Goal: Transaction & Acquisition: Book appointment/travel/reservation

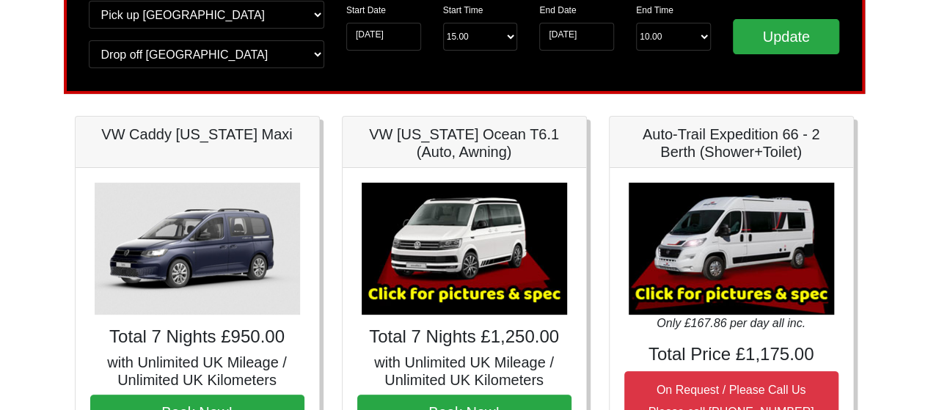
scroll to position [220, 0]
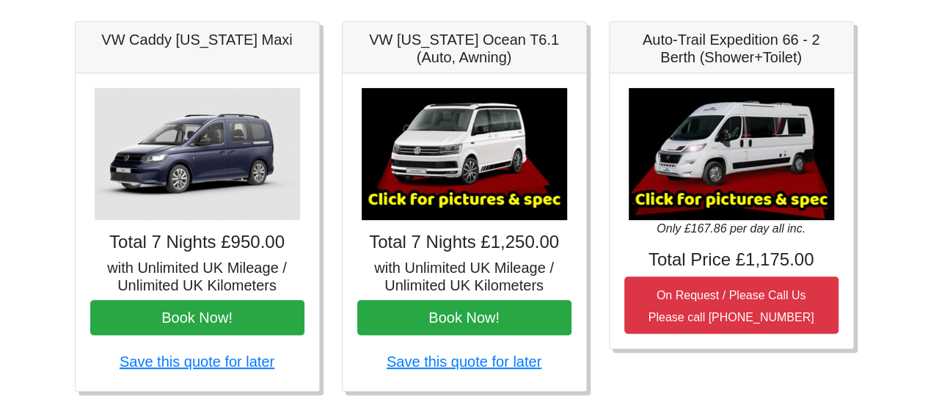
click at [755, 168] on img at bounding box center [730, 154] width 205 height 132
click at [716, 158] on img at bounding box center [730, 154] width 205 height 132
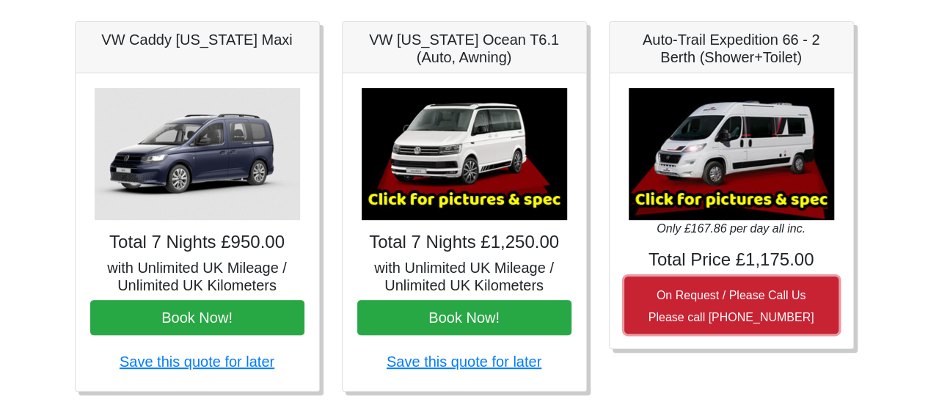
click at [703, 297] on small "On Request / Please Call Us Please call [PHONE_NUMBER]" at bounding box center [731, 306] width 166 height 34
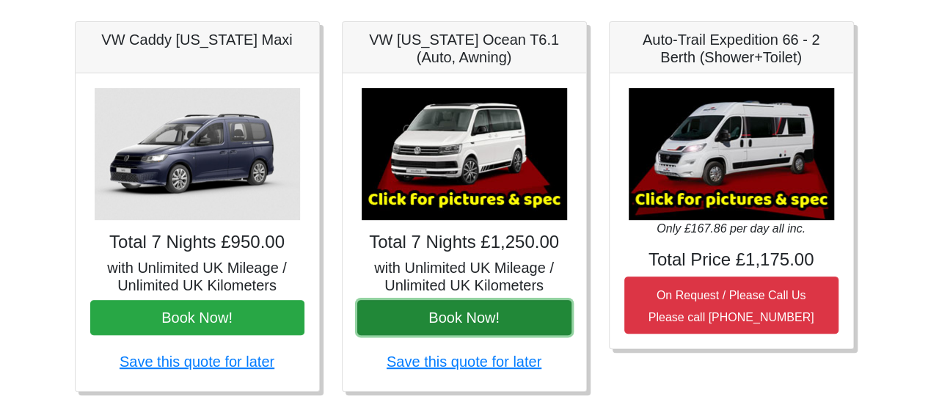
click at [444, 313] on button "Book Now!" at bounding box center [464, 317] width 214 height 35
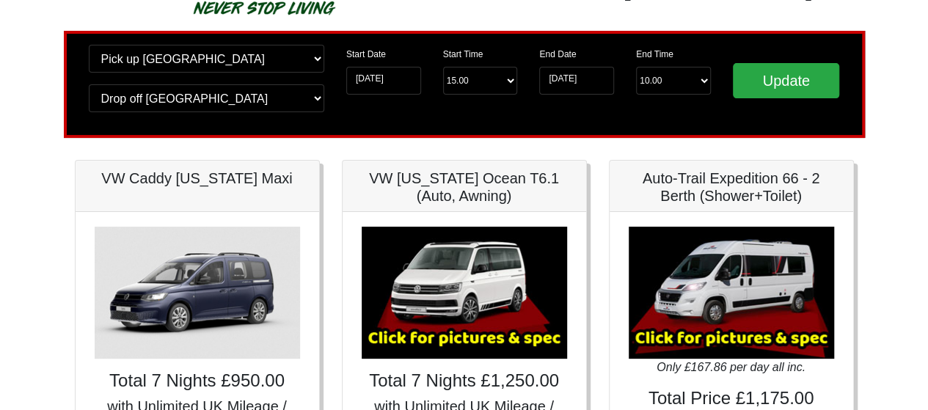
scroll to position [0, 0]
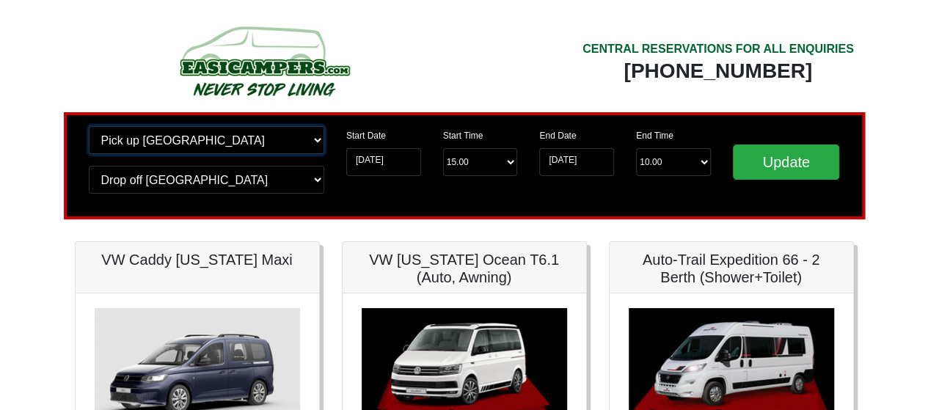
click at [189, 139] on select "Change pick up location? Pick up [GEOGRAPHIC_DATA] [GEOGRAPHIC_DATA] [GEOGRAPHI…" at bounding box center [206, 140] width 235 height 28
select select "BLA1"
click at [89, 126] on select "Change pick up location? Pick up [GEOGRAPHIC_DATA] [GEOGRAPHIC_DATA] [GEOGRAPHI…" at bounding box center [206, 140] width 235 height 28
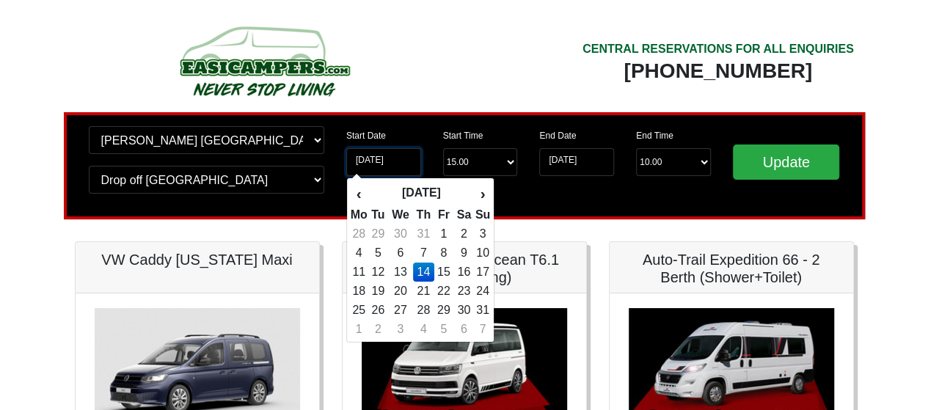
click at [374, 163] on input "[DATE]" at bounding box center [383, 162] width 75 height 28
click at [422, 293] on td "21" at bounding box center [423, 291] width 21 height 19
type input "[DATE]"
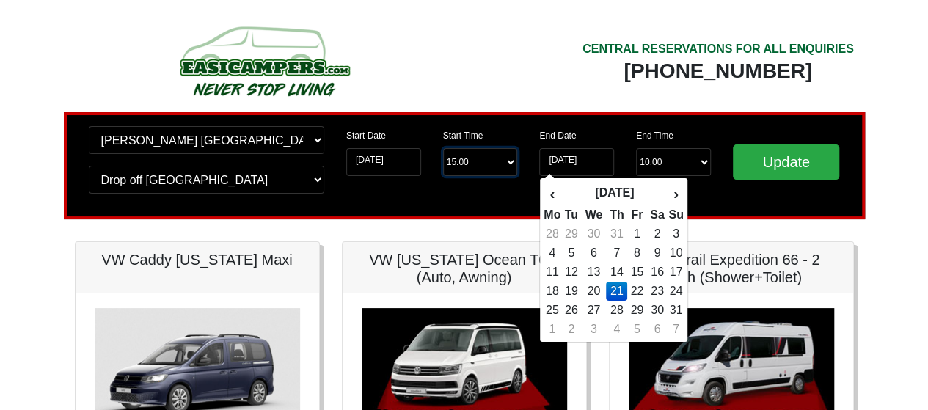
click at [460, 161] on select "Start Time 15.00 -------- 11.00 am ([DATE] & [DATE] Only) 12.00 pm ([DATE]) 13.…" at bounding box center [480, 162] width 75 height 28
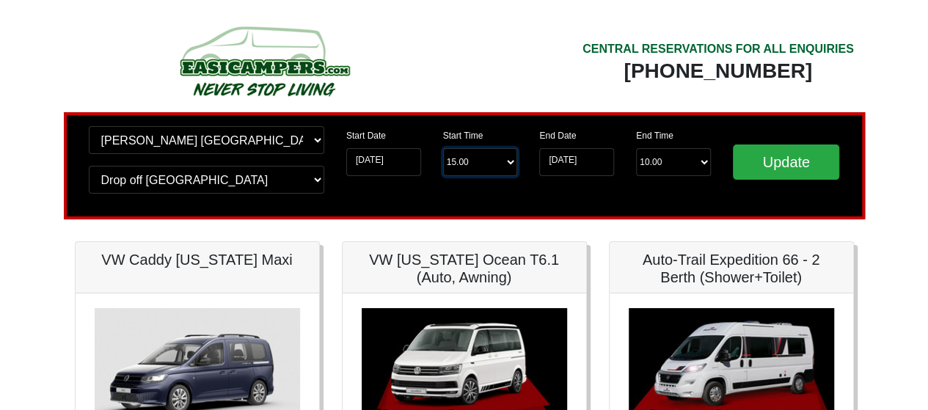
select select "17.00"
click at [443, 149] on select "Start Time 15.00 -------- 11.00 am ([DATE] & [DATE] Only) 12.00 pm ([DATE]) 13.…" at bounding box center [480, 162] width 75 height 28
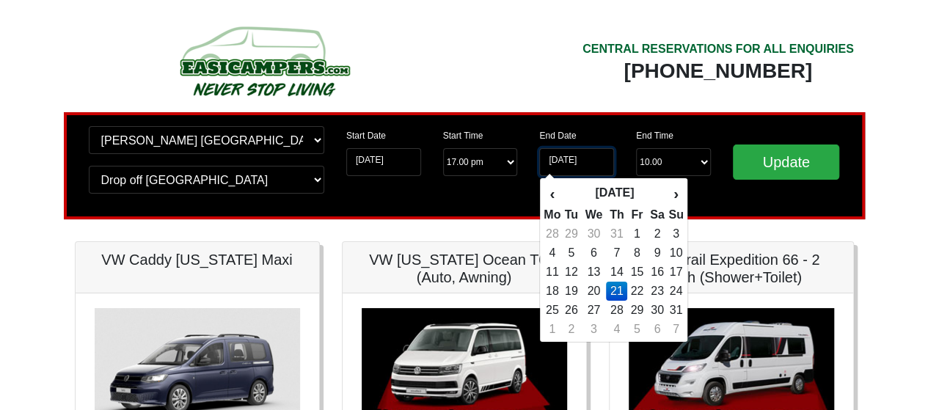
click at [579, 166] on input "[DATE]" at bounding box center [576, 162] width 75 height 28
click at [553, 313] on td "25" at bounding box center [552, 310] width 18 height 19
type input "[DATE]"
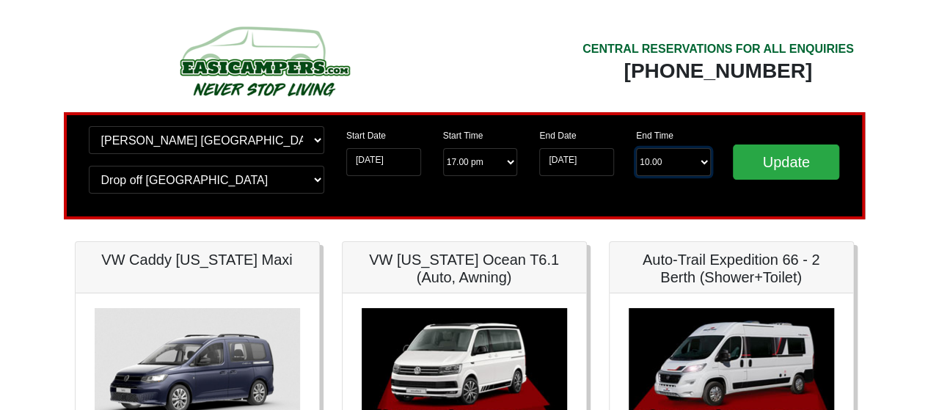
click at [680, 166] on select "End Time 10.00 -------- 08.00 am 09.00 am 10.00 am 11.00 am ([DATE] Only)" at bounding box center [673, 162] width 75 height 28
select select "10.00"
click at [636, 149] on select "End Time 10.00 -------- 08.00 am 09.00 am 10.00 am 11.00 am ([DATE] Only)" at bounding box center [673, 162] width 75 height 28
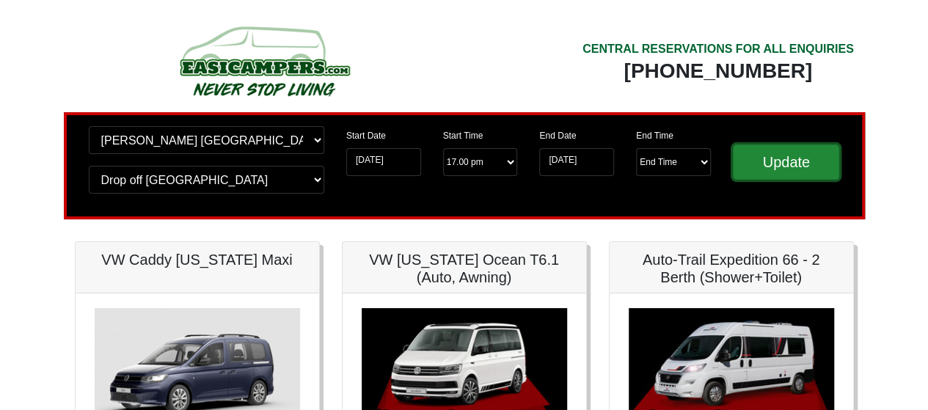
click at [782, 172] on input "Update" at bounding box center [786, 161] width 107 height 35
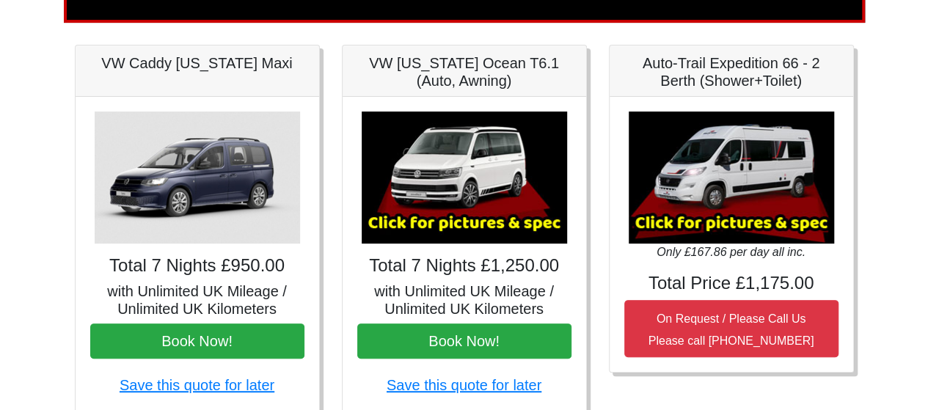
scroll to position [220, 0]
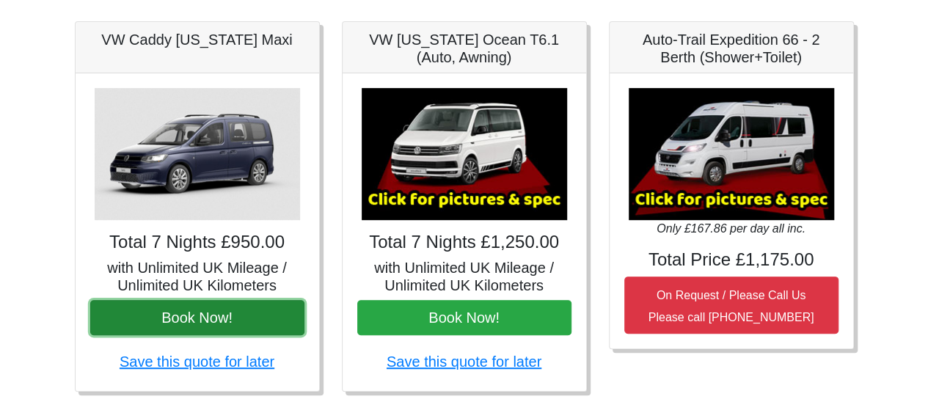
click at [198, 313] on button "Book Now!" at bounding box center [197, 317] width 214 height 35
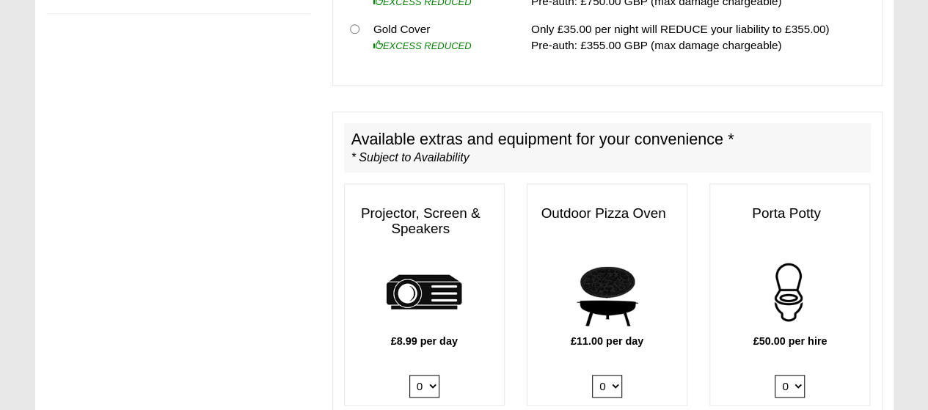
scroll to position [733, 0]
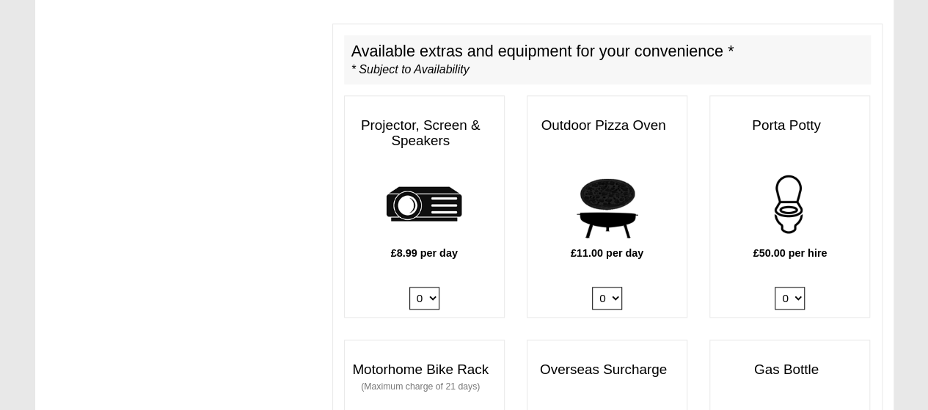
click at [619, 287] on select "0 1" at bounding box center [607, 298] width 30 height 23
select select "Pizza Oven x QTY 1 @ 11.00 GBP per day."
click at [592, 287] on select "0 1" at bounding box center [607, 298] width 30 height 23
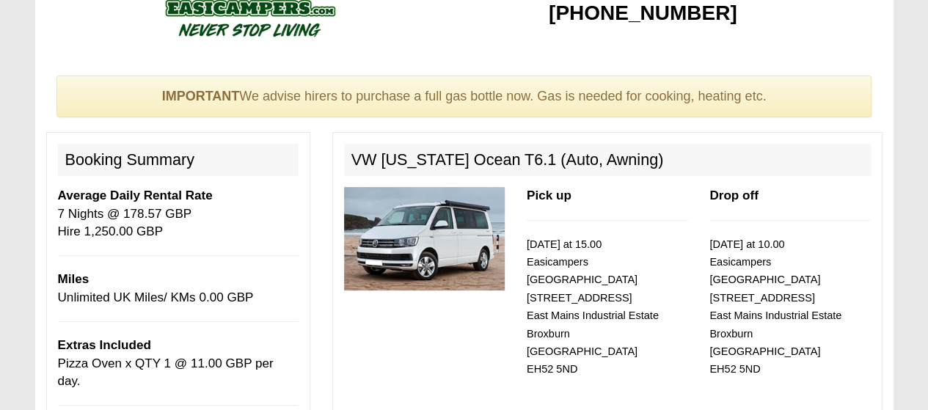
scroll to position [0, 0]
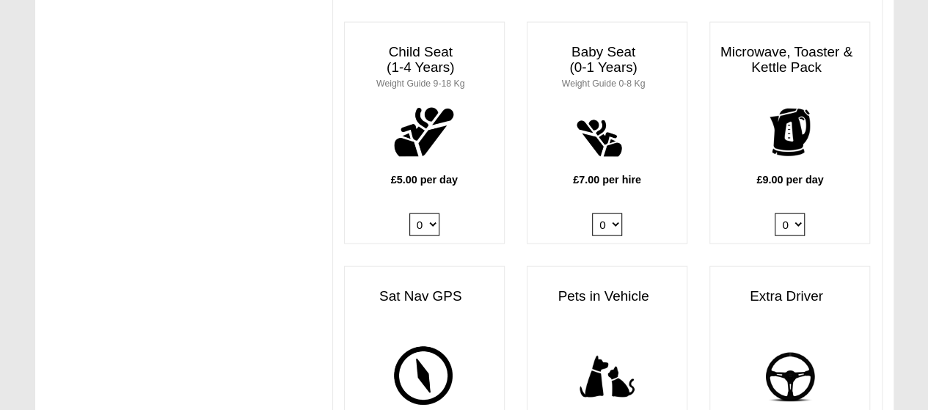
scroll to position [1540, 0]
